Goal: Information Seeking & Learning: Learn about a topic

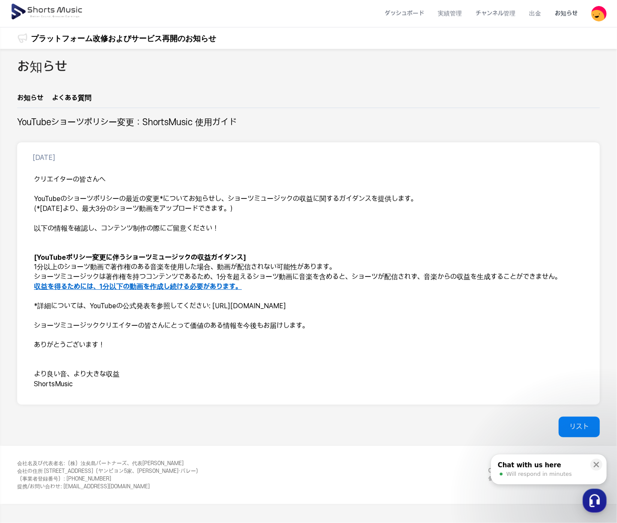
click at [41, 12] on img at bounding box center [47, 12] width 74 height 24
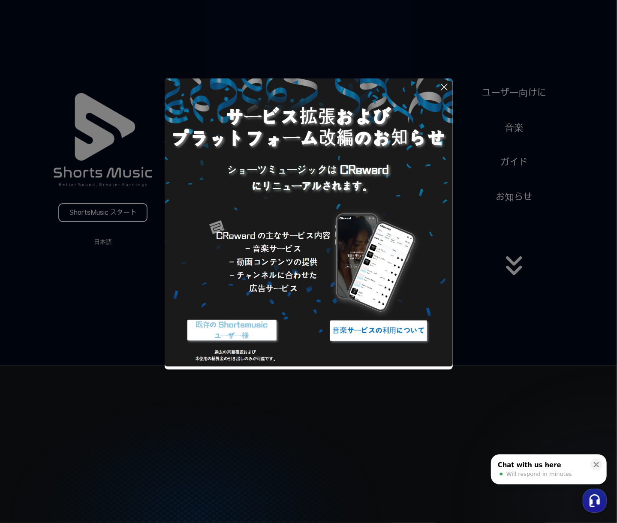
click at [513, 127] on button at bounding box center [308, 261] width 617 height 523
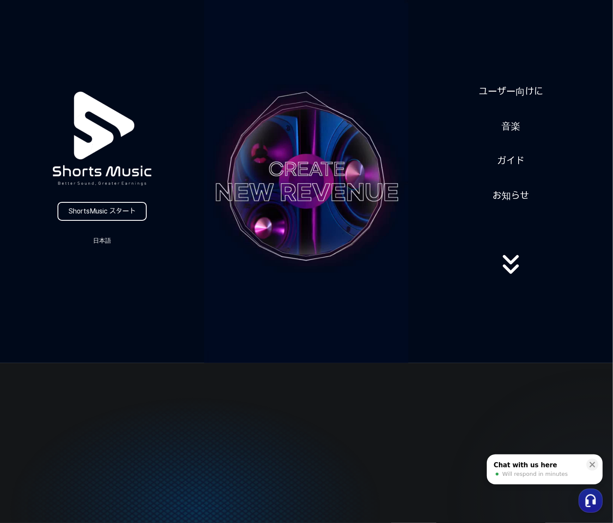
click at [513, 127] on link "音楽" at bounding box center [511, 126] width 26 height 21
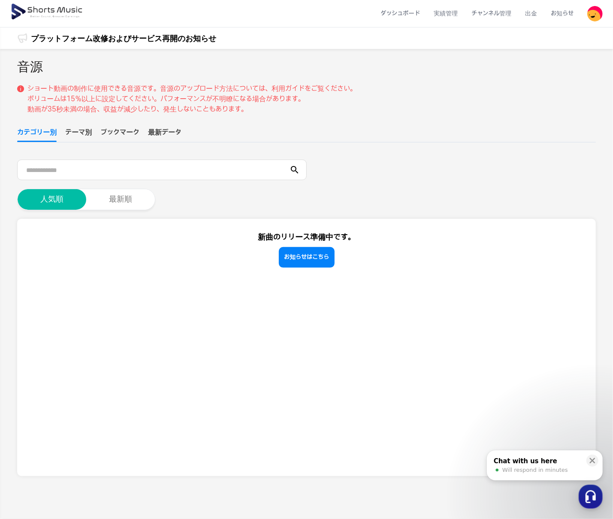
click at [513, 127] on ul "カテゴリー別 テーマ別 ブックマーク 最新データ" at bounding box center [306, 134] width 579 height 15
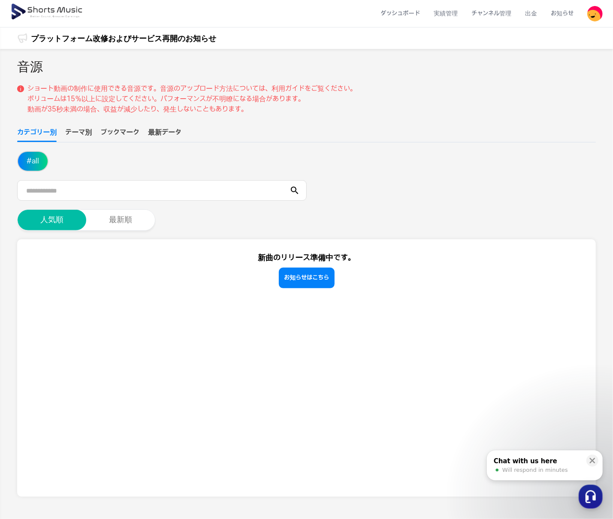
click at [76, 131] on button "テーマ別" at bounding box center [78, 134] width 27 height 15
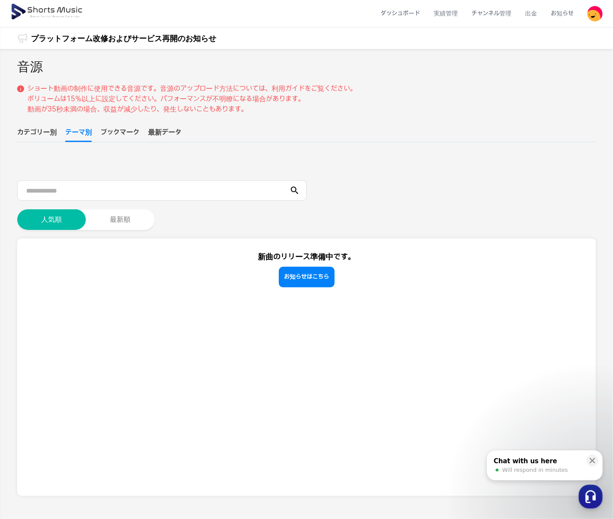
click at [41, 127] on div "音源 ショート動画の制作に使用できる音源です。音源のアップロード方法については、利用ガイドをご覧ください。 ボリュームは15％以上に設定してください。パフォー…" at bounding box center [306, 276] width 579 height 439
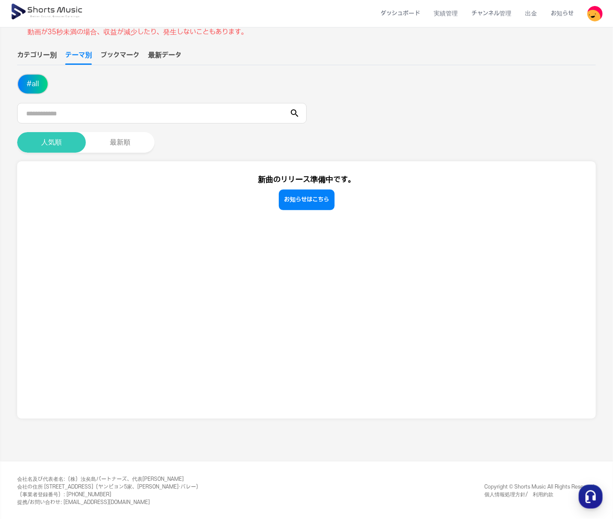
click at [45, 145] on button "人気順" at bounding box center [51, 142] width 69 height 21
click at [88, 118] on input "text" at bounding box center [162, 113] width 290 height 21
click at [304, 210] on section "新曲のリリース準備中です。 お知らせはこちら" at bounding box center [306, 289] width 579 height 257
click at [307, 203] on link "お知らせはこちら" at bounding box center [307, 200] width 56 height 21
